Goal: Information Seeking & Learning: Find specific fact

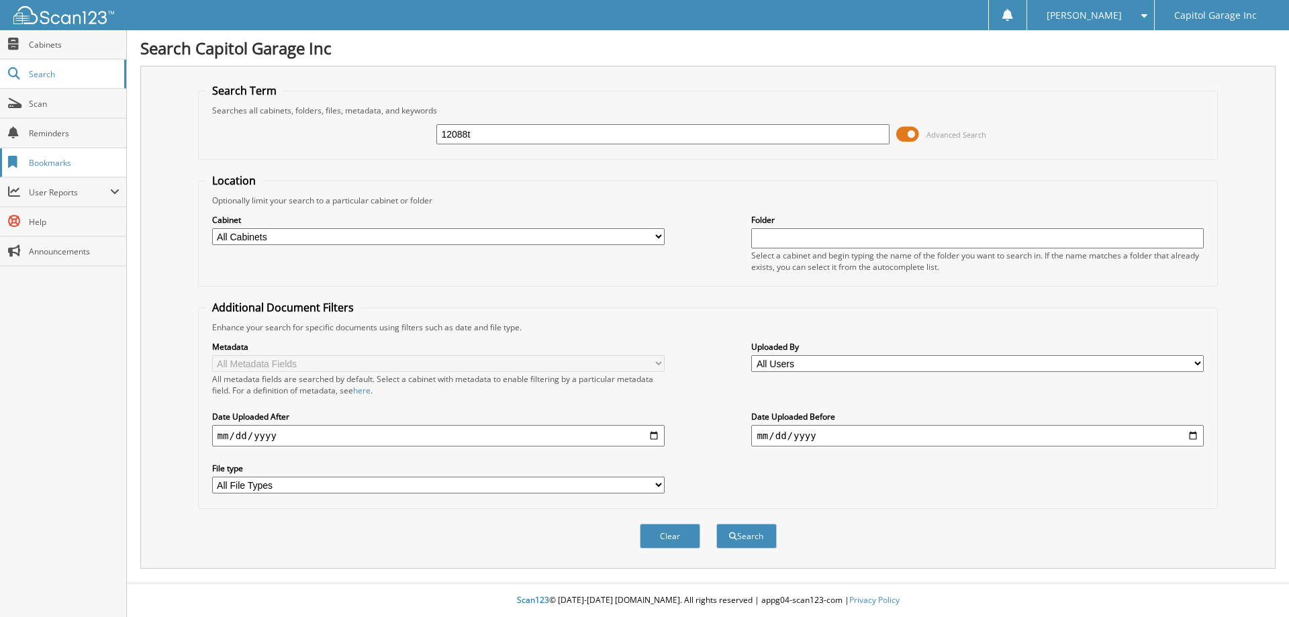
type input "12088t"
click at [717, 524] on button "Search" at bounding box center [747, 536] width 60 height 25
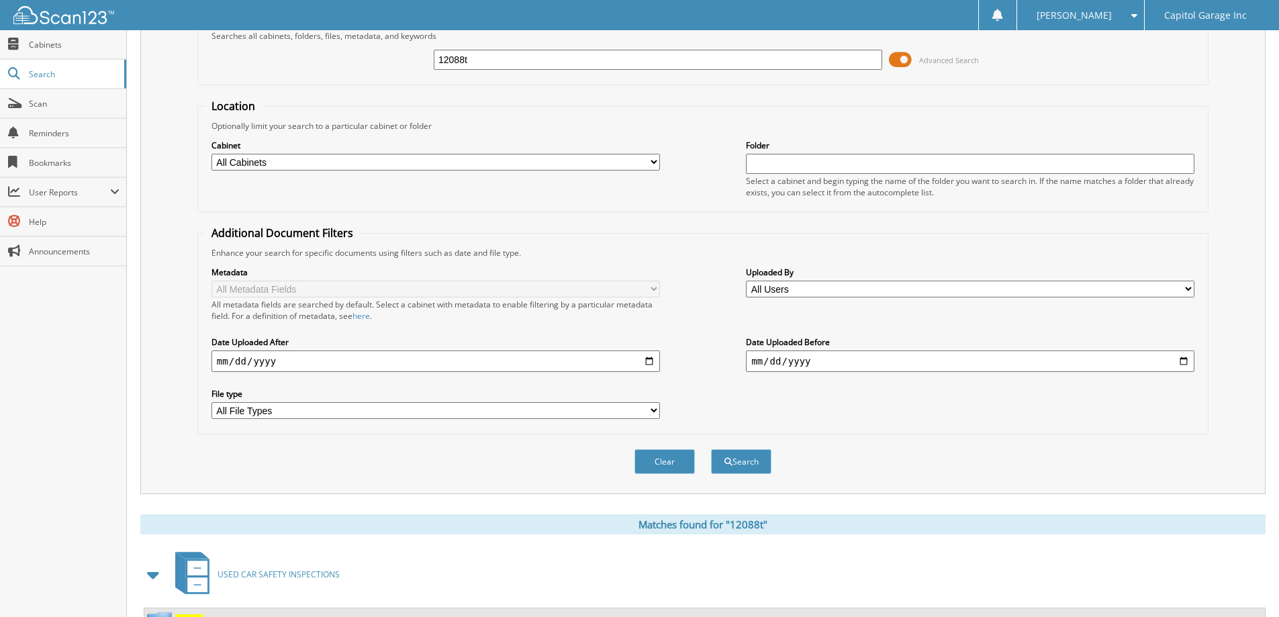
scroll to position [186, 0]
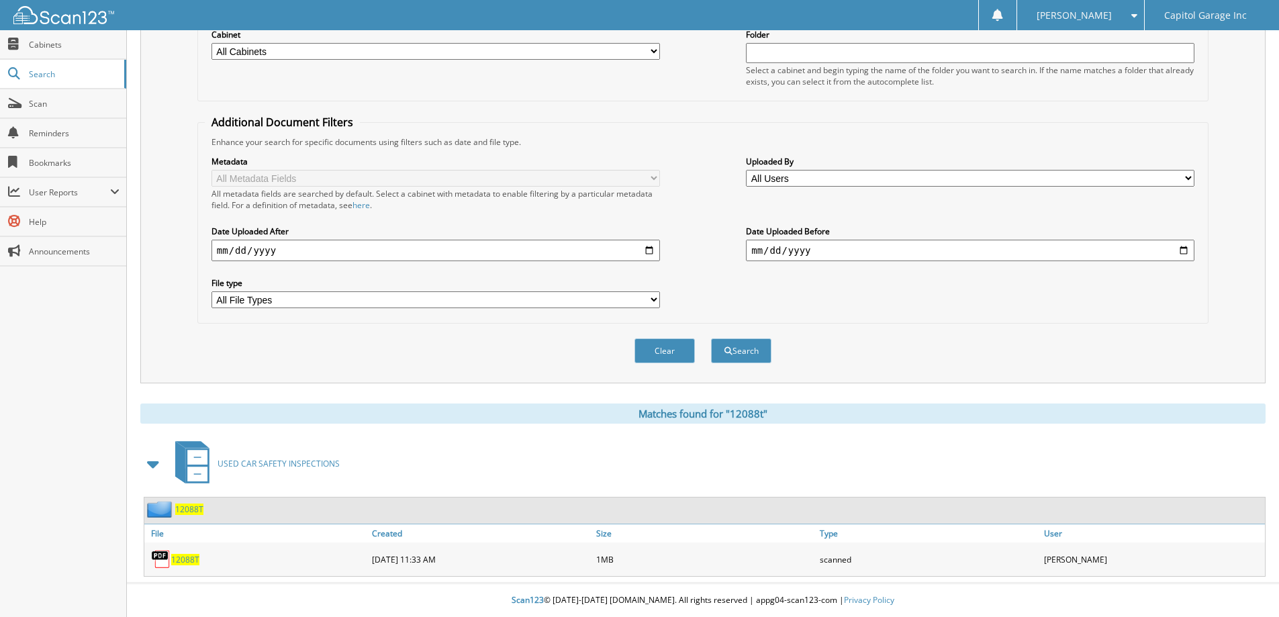
click at [191, 561] on span "12088T" at bounding box center [185, 559] width 28 height 11
click at [1244, 250] on div "Search Term Searches all cabinets, folders, files, metadata, and keywords 12088…" at bounding box center [702, 131] width 1125 height 503
